Goal: Use online tool/utility: Use online tool/utility

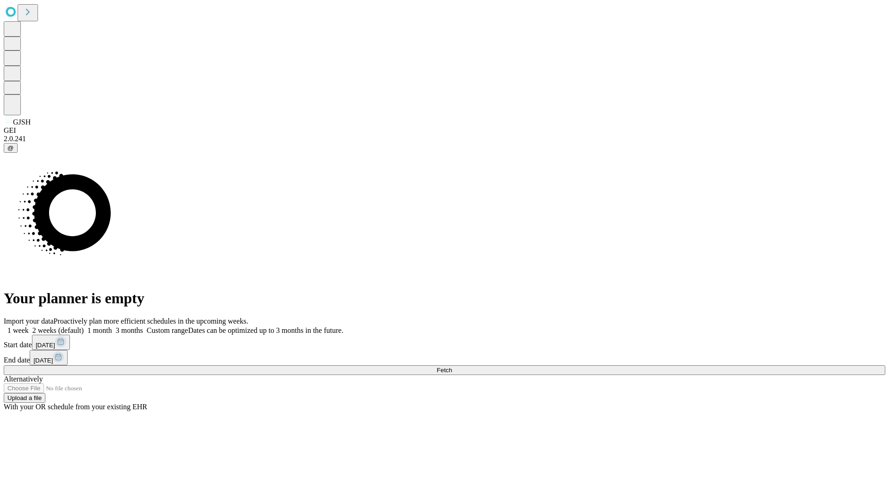
click at [452, 367] on span "Fetch" at bounding box center [443, 370] width 15 height 7
